Goal: Task Accomplishment & Management: Use online tool/utility

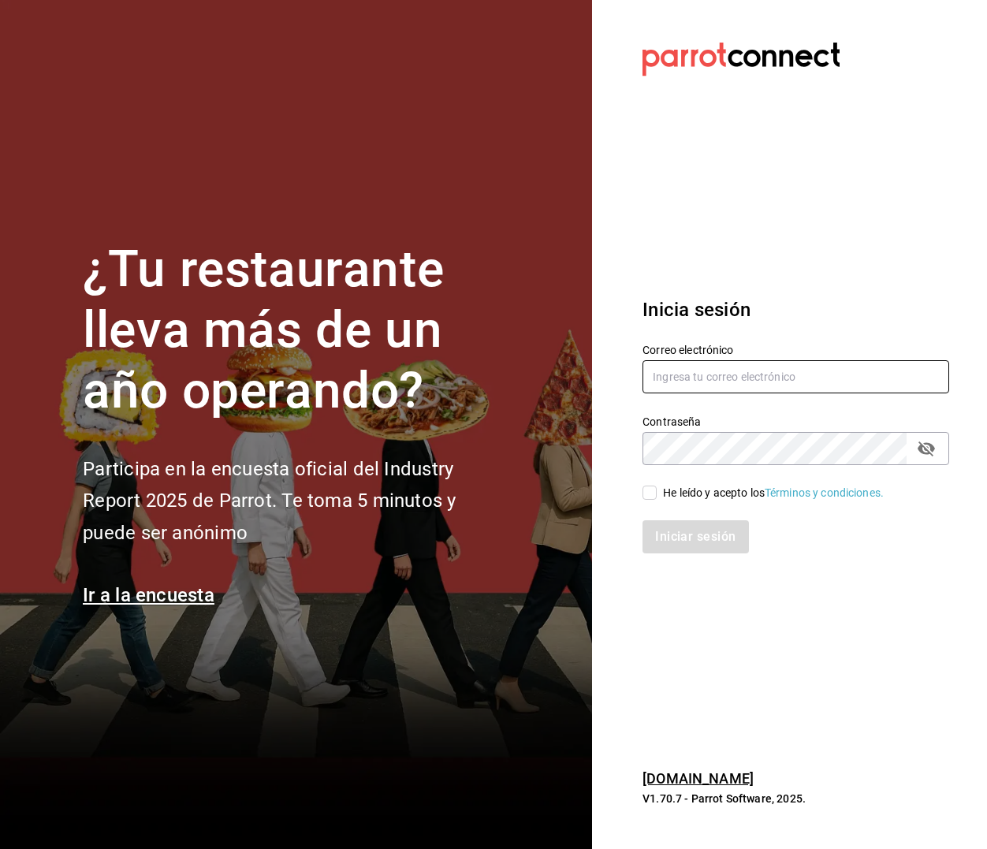
type input "multiuser@cielo.com"
click at [693, 488] on div "He leído y acepto los Términos y condiciones." at bounding box center [773, 493] width 221 height 17
click at [656, 488] on input "He leído y acepto los Términos y condiciones." at bounding box center [649, 492] width 14 height 14
checkbox input "true"
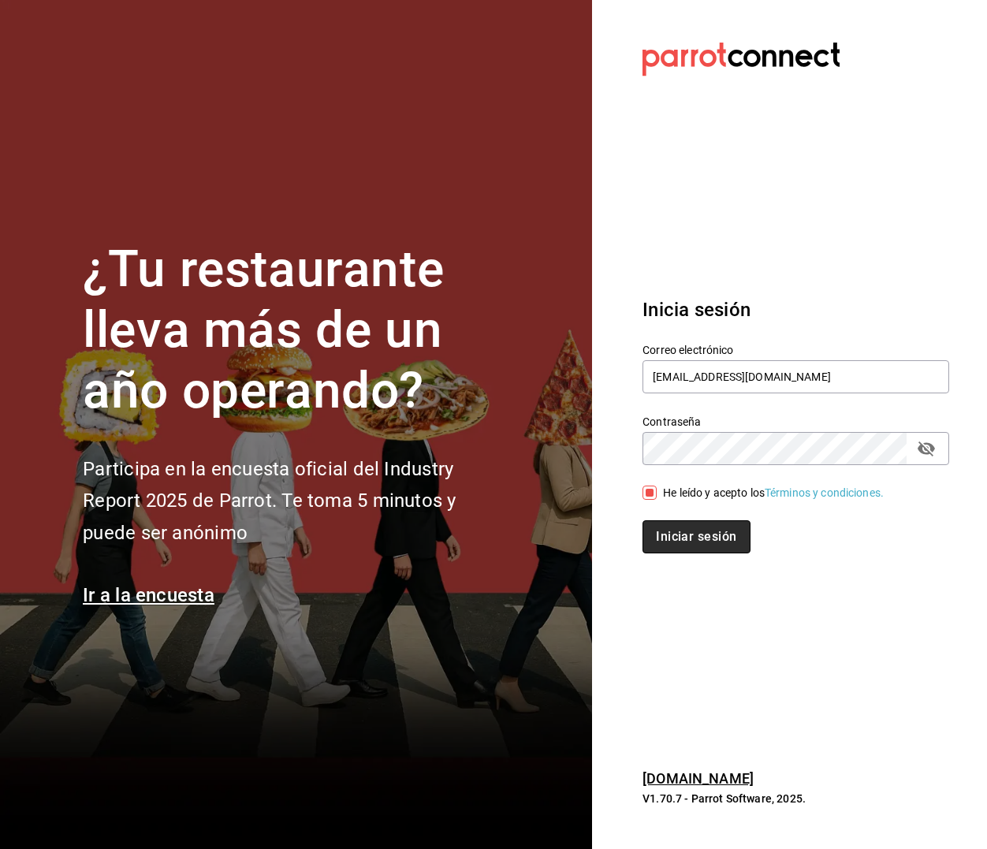
click at [690, 530] on button "Iniciar sesión" at bounding box center [695, 536] width 107 height 33
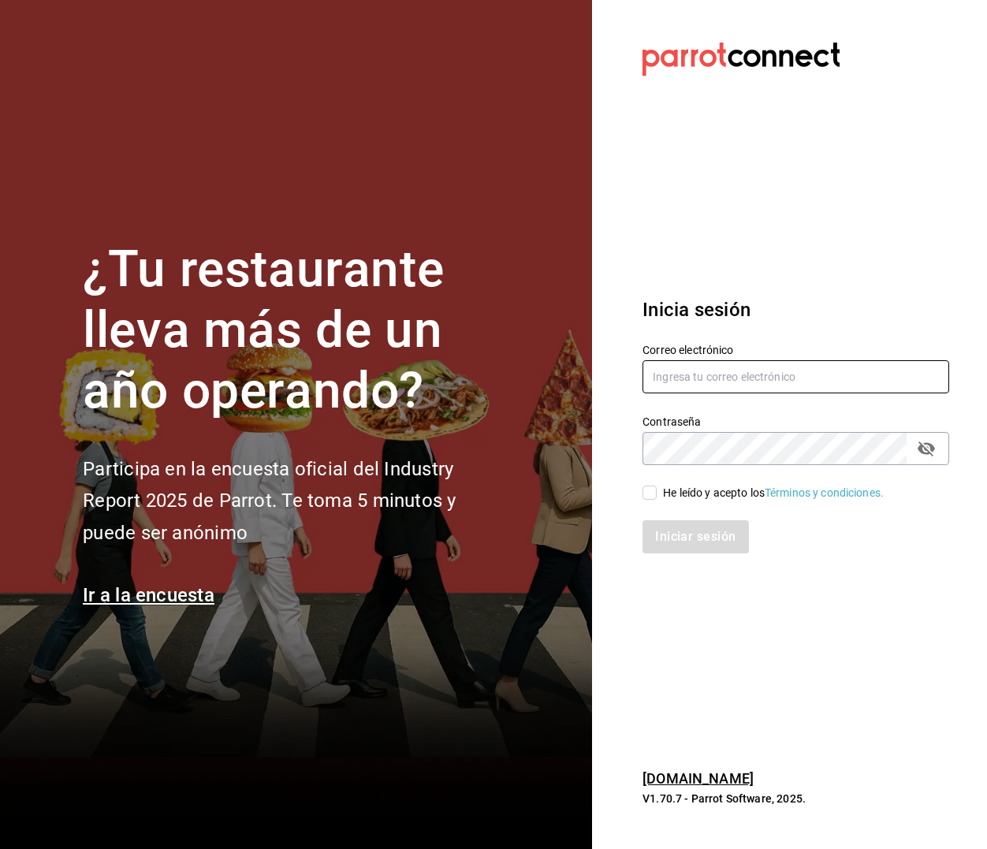
type input "[EMAIL_ADDRESS][DOMAIN_NAME]"
click at [663, 501] on div "Iniciar sesión" at bounding box center [785, 527] width 325 height 52
click at [675, 496] on div "He leído y acepto los Términos y condiciones." at bounding box center [773, 493] width 221 height 17
click at [656, 496] on input "He leído y acepto los Términos y condiciones." at bounding box center [649, 492] width 14 height 14
checkbox input "true"
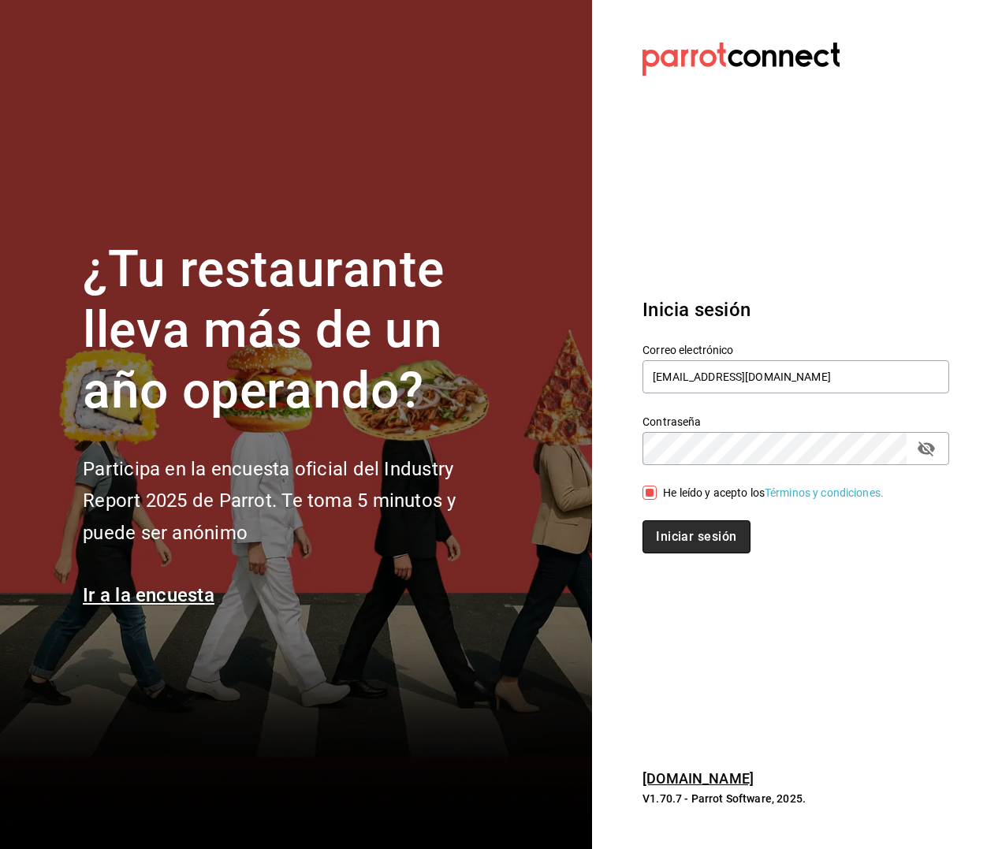
click at [682, 536] on button "Iniciar sesión" at bounding box center [695, 536] width 107 height 33
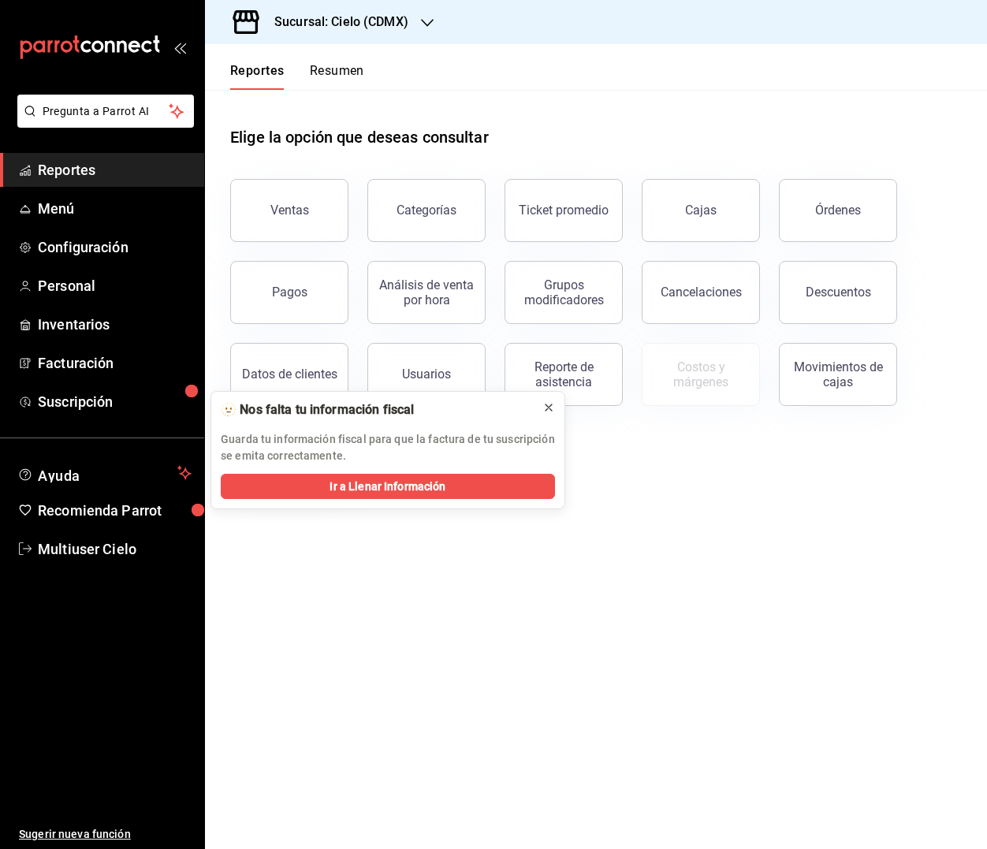
click at [557, 410] on button at bounding box center [548, 407] width 25 height 25
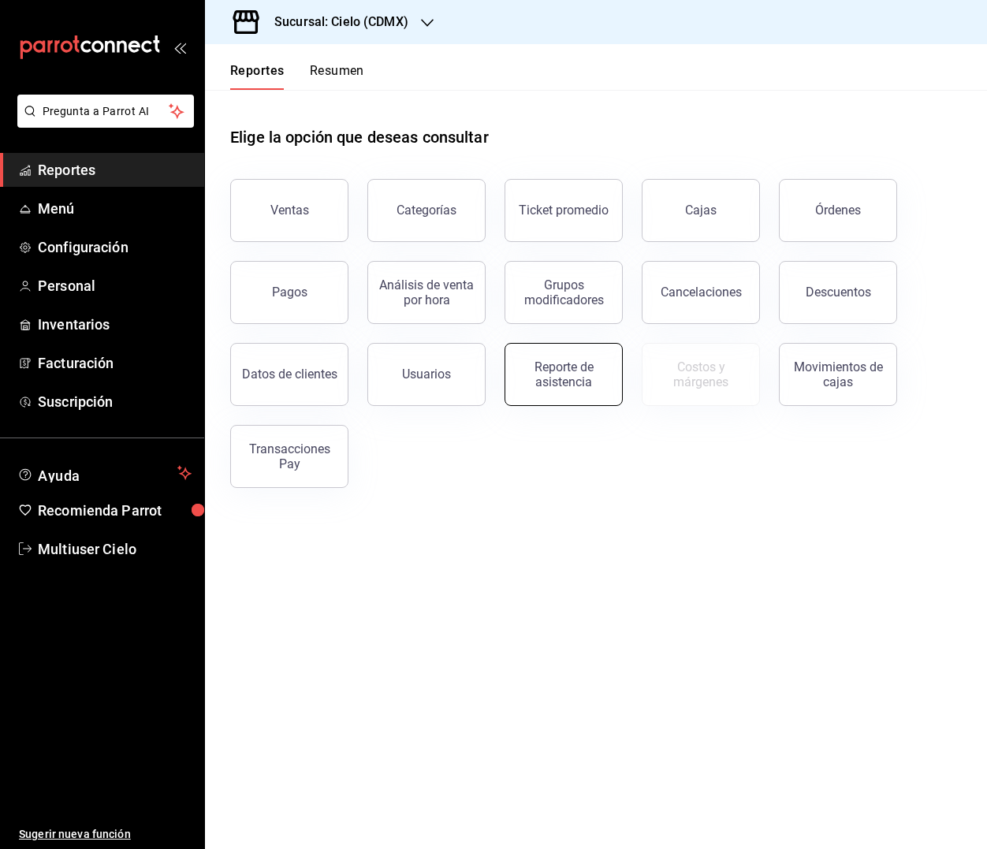
click at [574, 377] on div "Reporte de asistencia" at bounding box center [564, 374] width 98 height 30
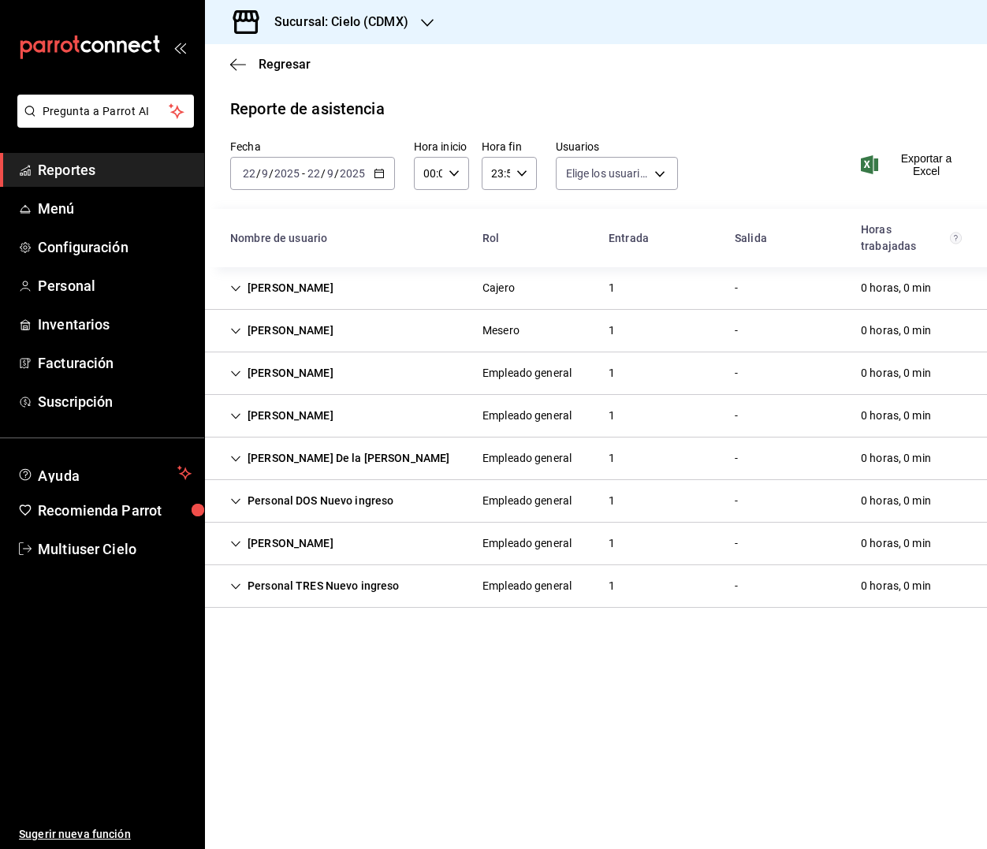
type input "38254b36-9fab-4b87-a27c-735997534c25,39256da6-e129-4b54-b8e3-50accbca15f5,dabe8…"
